Goal: Task Accomplishment & Management: Use online tool/utility

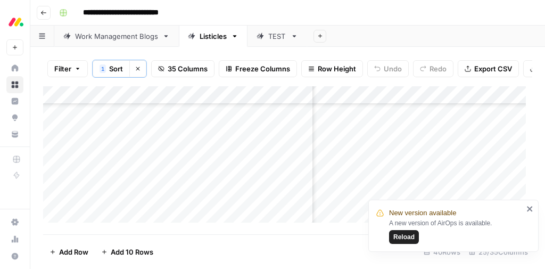
scroll to position [180, 1439]
click at [532, 209] on icon "close" at bounding box center [529, 208] width 7 height 9
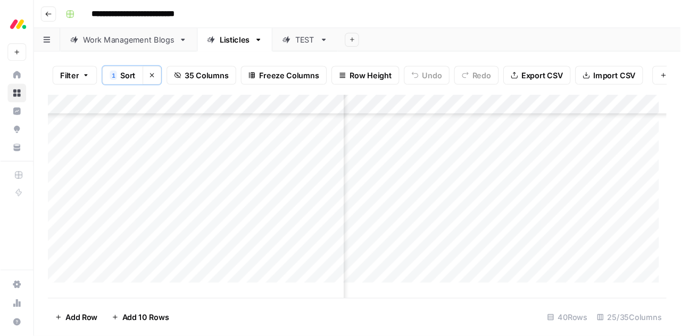
scroll to position [204, 1592]
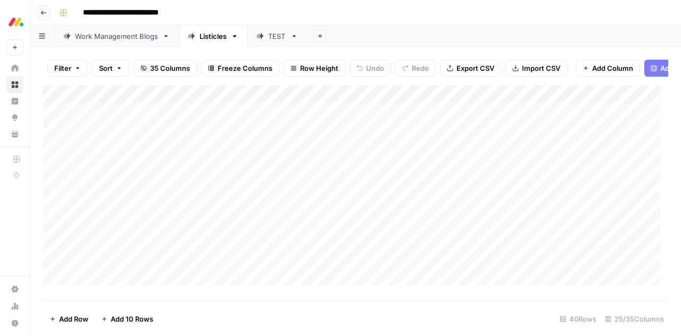
click at [209, 104] on div "Add Column" at bounding box center [355, 189] width 625 height 208
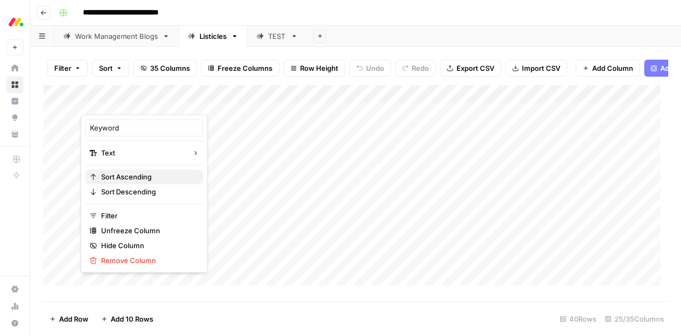
click at [147, 178] on span "Sort Ascending" at bounding box center [147, 176] width 93 height 11
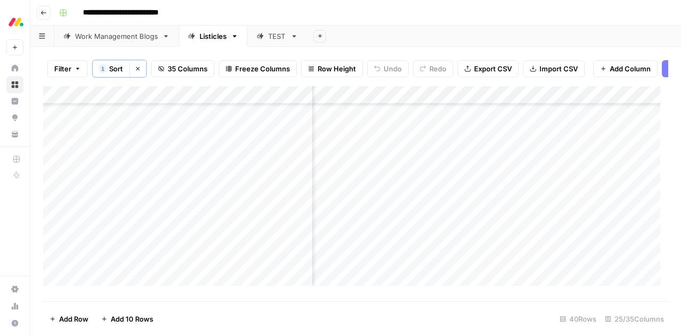
scroll to position [211, 1487]
click at [393, 201] on div "Add Column" at bounding box center [355, 190] width 625 height 208
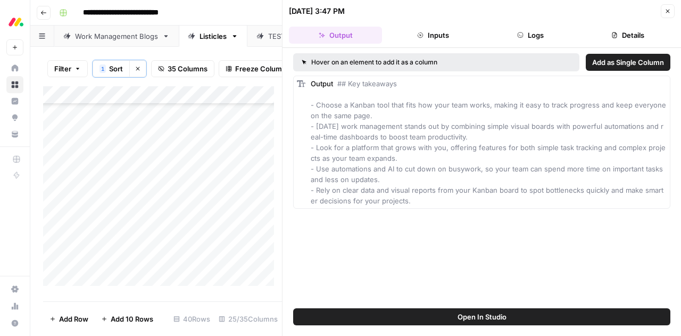
click at [667, 9] on icon "button" at bounding box center [668, 11] width 6 height 6
